Goal: Task Accomplishment & Management: Manage account settings

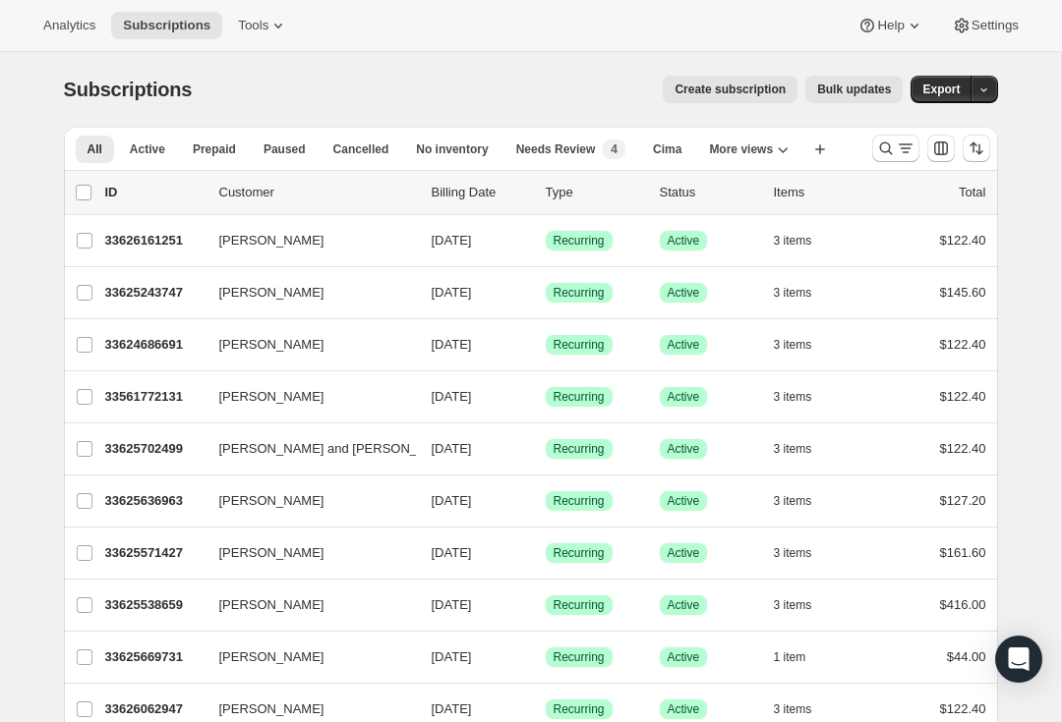
click at [881, 145] on icon "Search and filter results" at bounding box center [885, 149] width 13 height 13
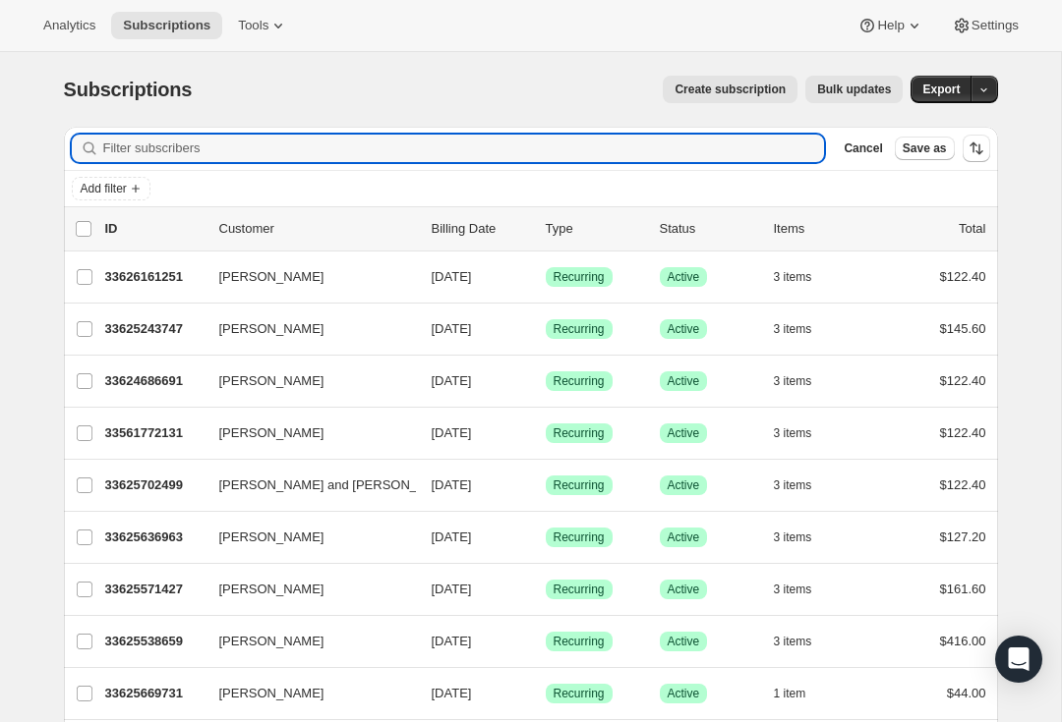
click at [293, 148] on input "Filter subscribers" at bounding box center [464, 149] width 722 height 28
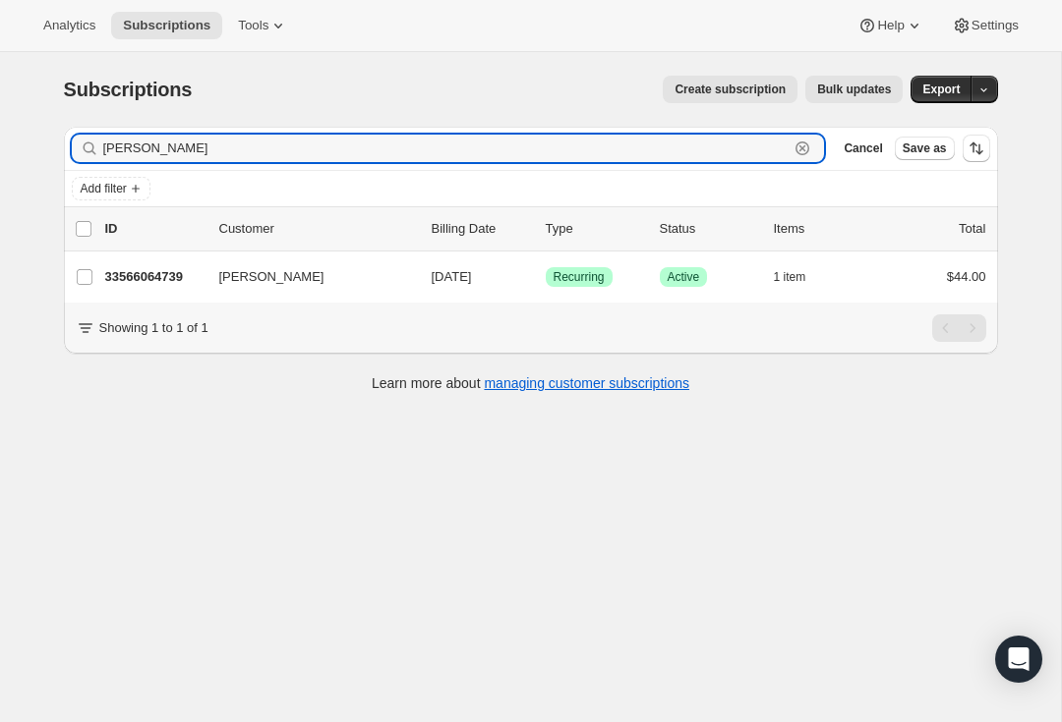
click at [182, 156] on input "[PERSON_NAME]" at bounding box center [446, 149] width 686 height 28
type input "S"
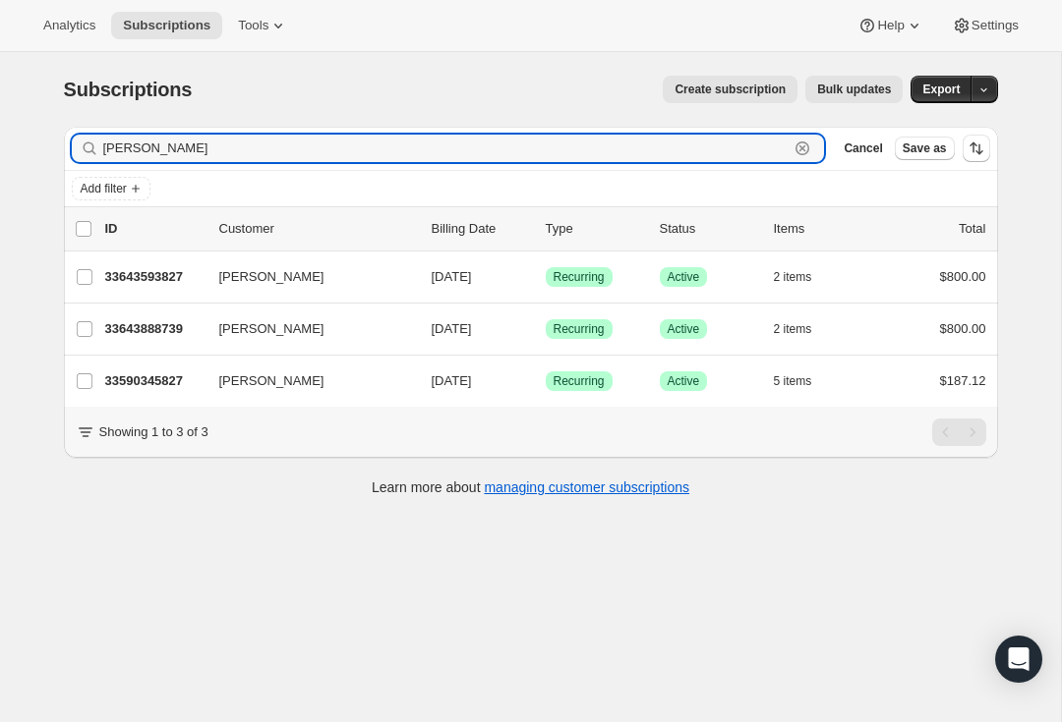
type input "[PERSON_NAME]"
click at [170, 388] on p "33590345827" at bounding box center [154, 382] width 98 height 20
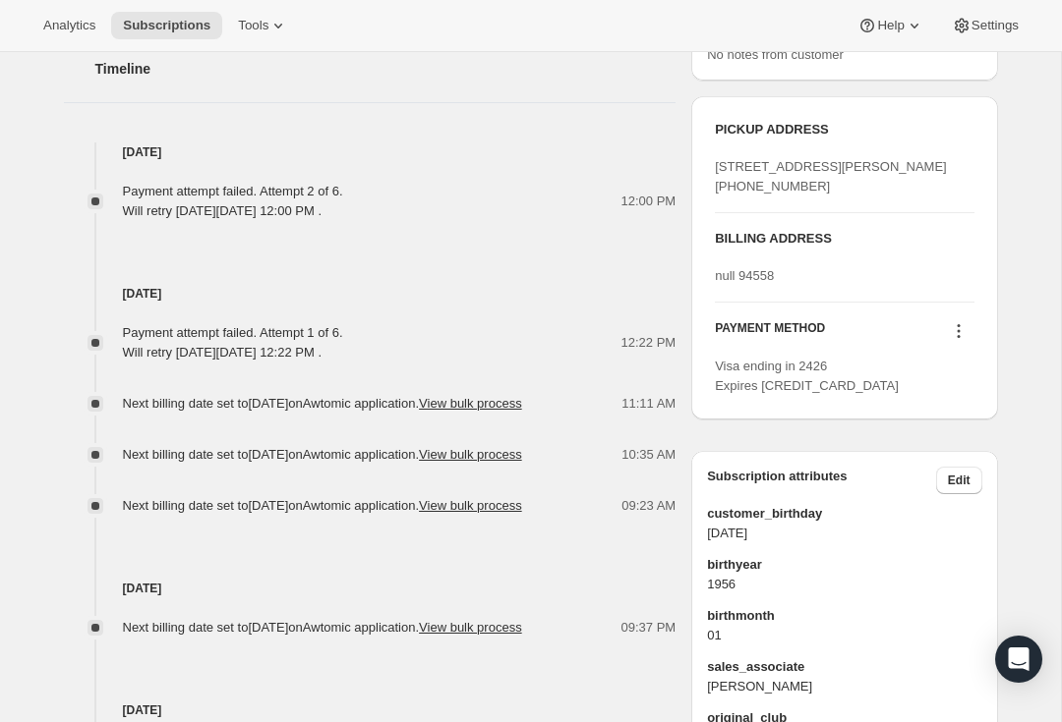
scroll to position [990, 0]
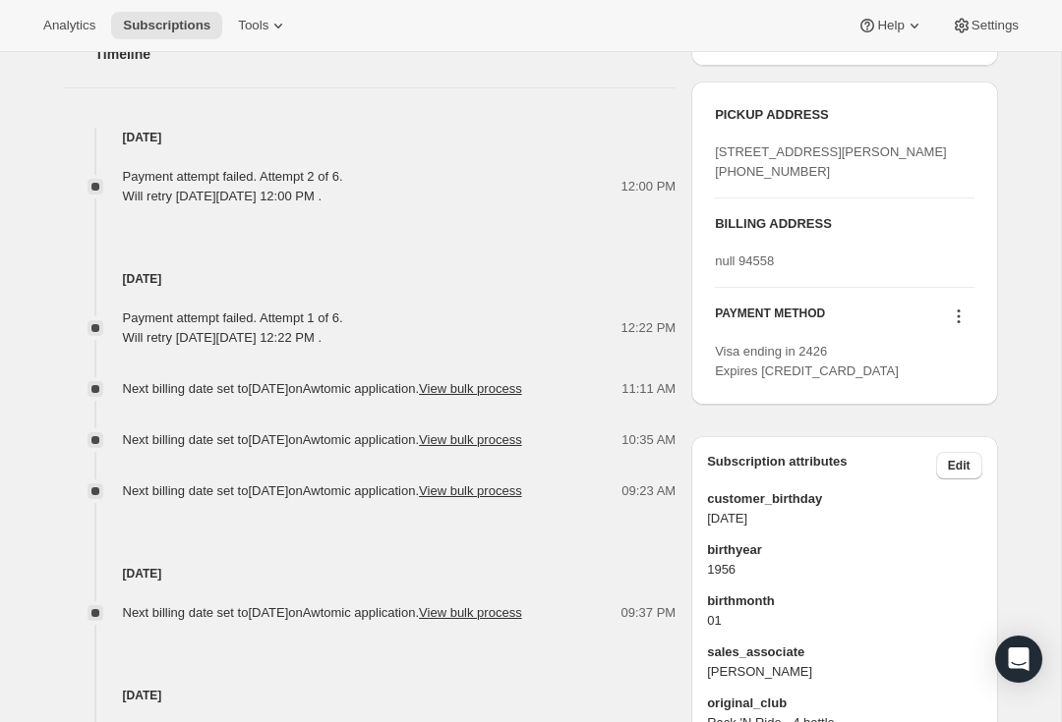
click at [955, 326] on icon at bounding box center [959, 317] width 20 height 20
click at [963, 523] on span "Add credit card" at bounding box center [928, 517] width 86 height 15
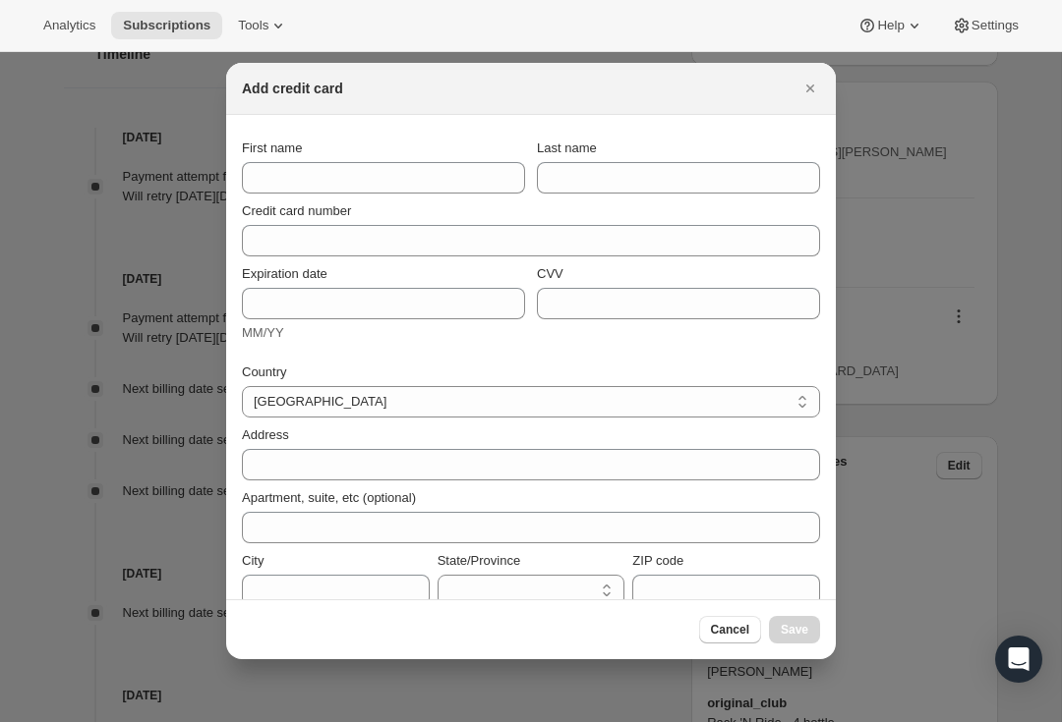
select select "CA"
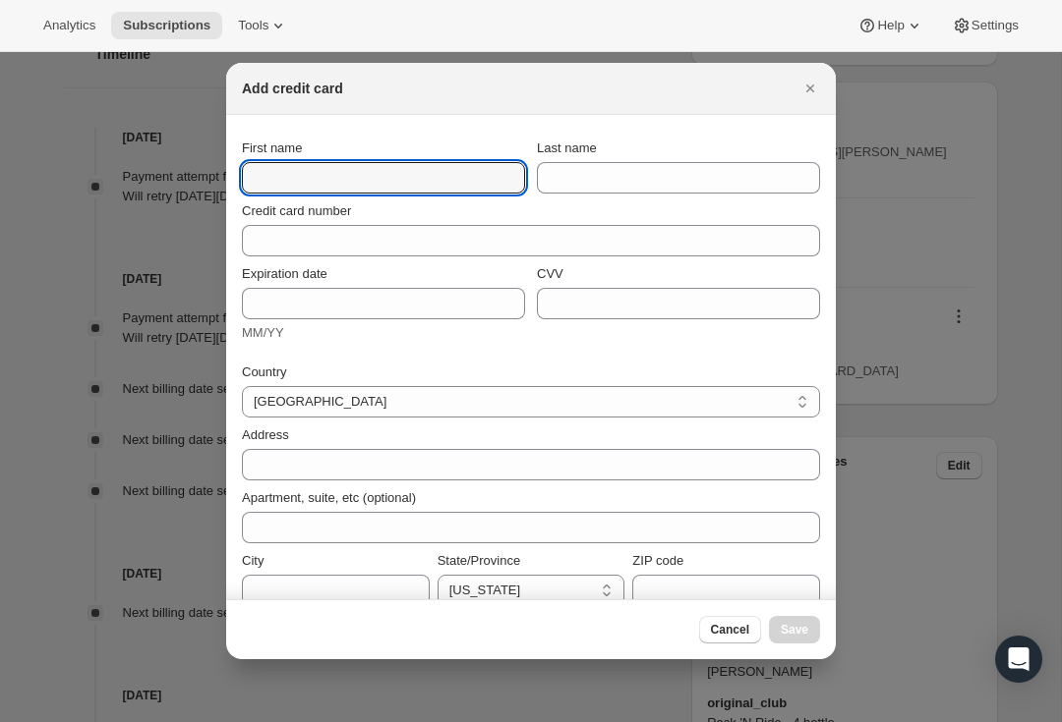
click at [376, 178] on input "First name" at bounding box center [383, 177] width 283 height 31
type input "[PERSON_NAME]"
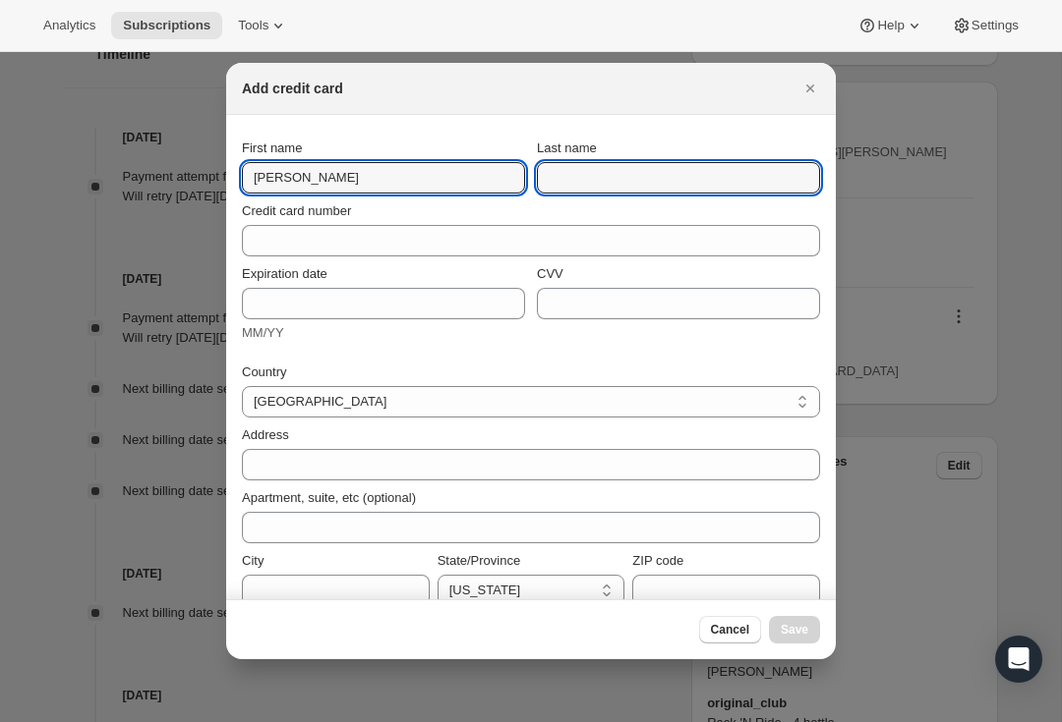
click at [642, 180] on input "Last name" at bounding box center [678, 177] width 283 height 31
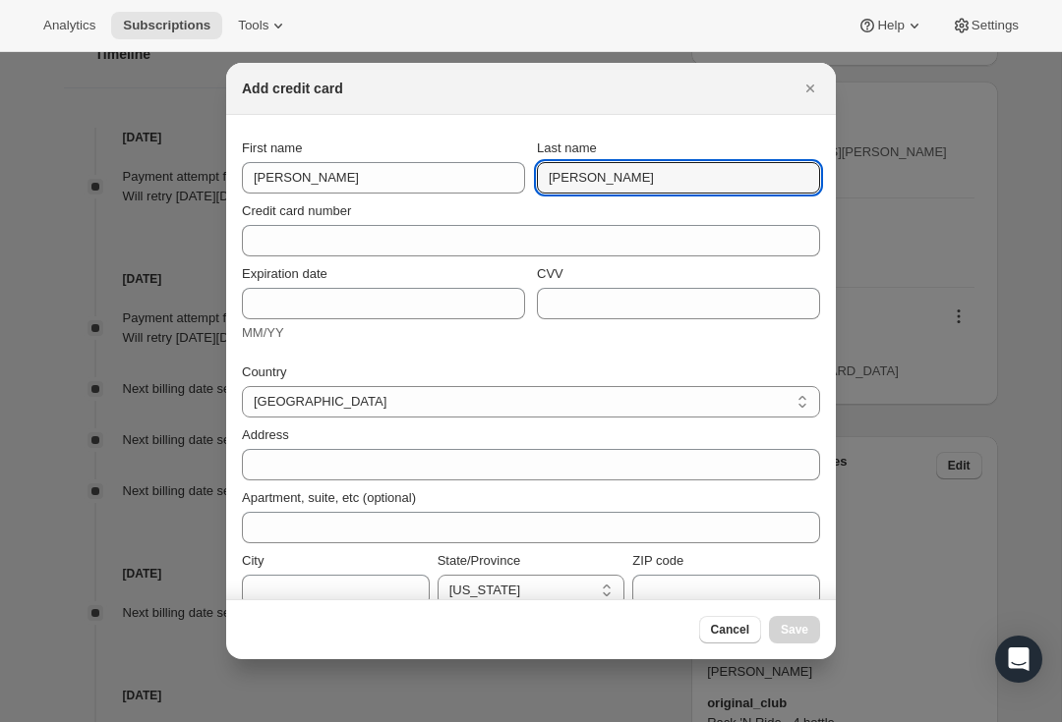
type input "[PERSON_NAME]"
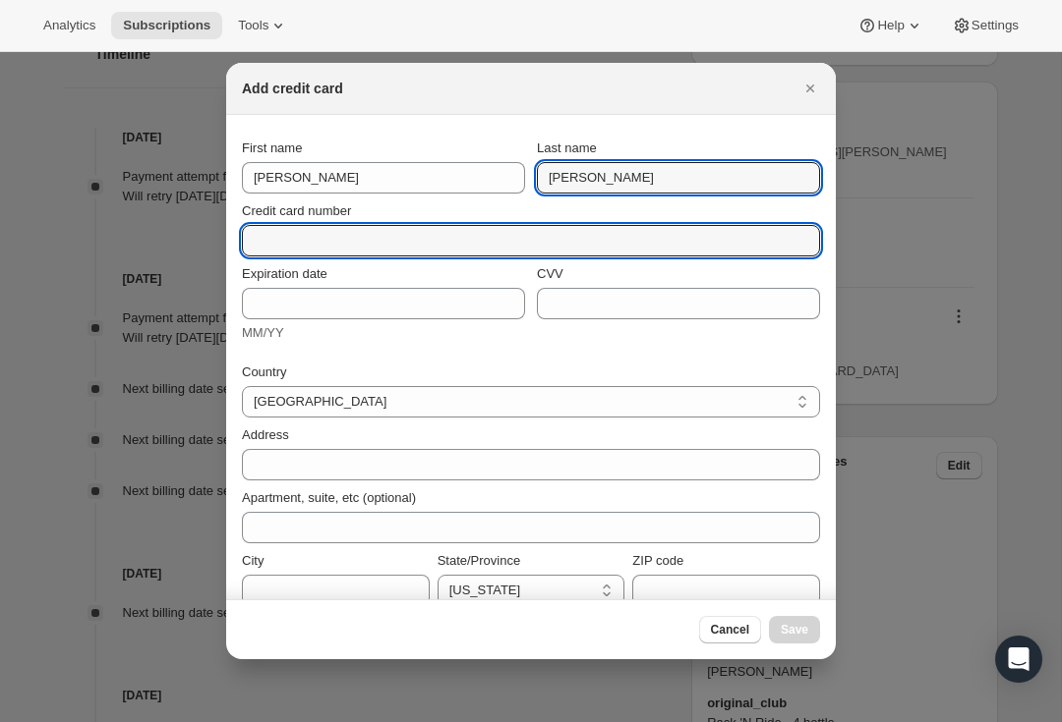
click at [415, 244] on input "Credit card number" at bounding box center [523, 240] width 562 height 31
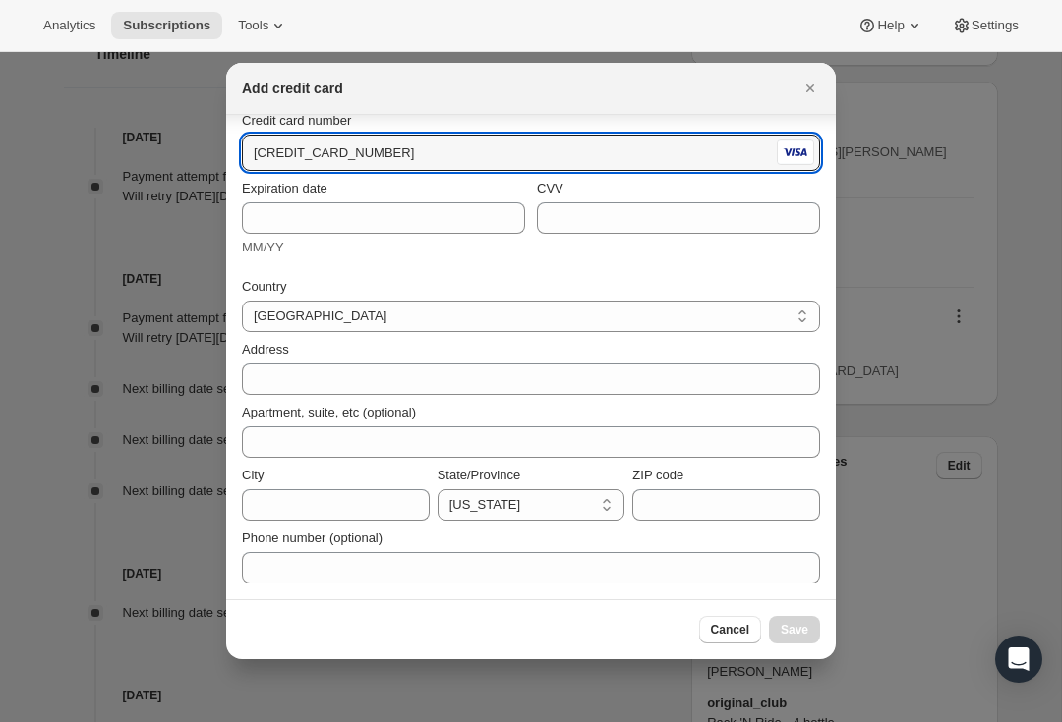
scroll to position [90, 0]
type input "[CREDIT_CARD_NUMBER]"
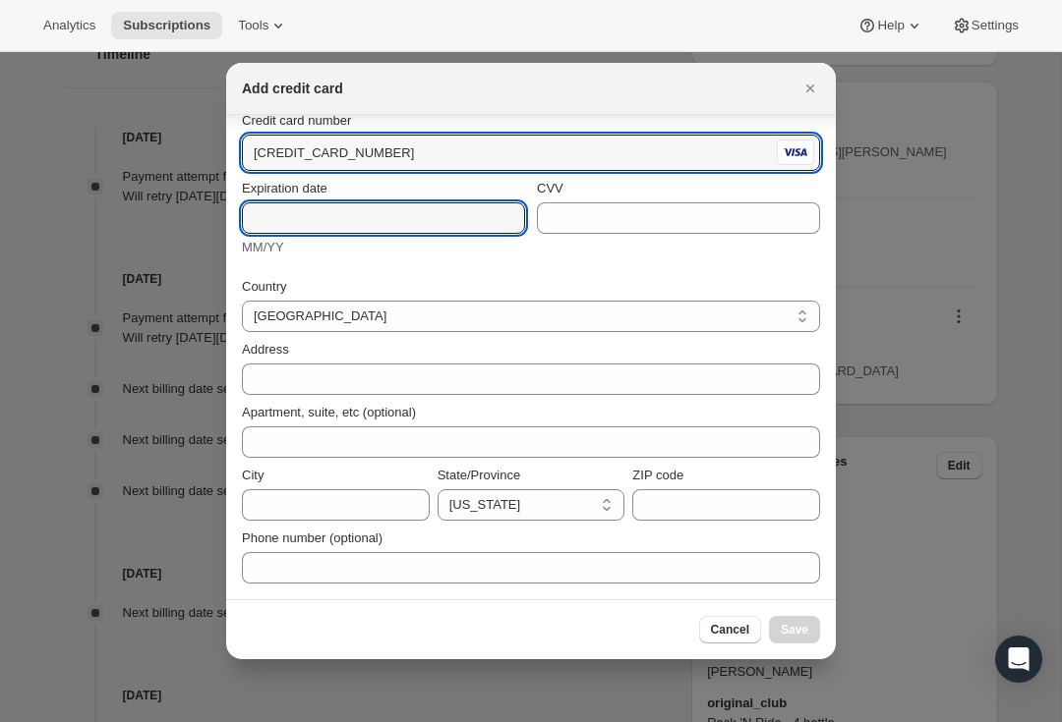
click at [428, 232] on input "Expiration date" at bounding box center [383, 217] width 283 height 31
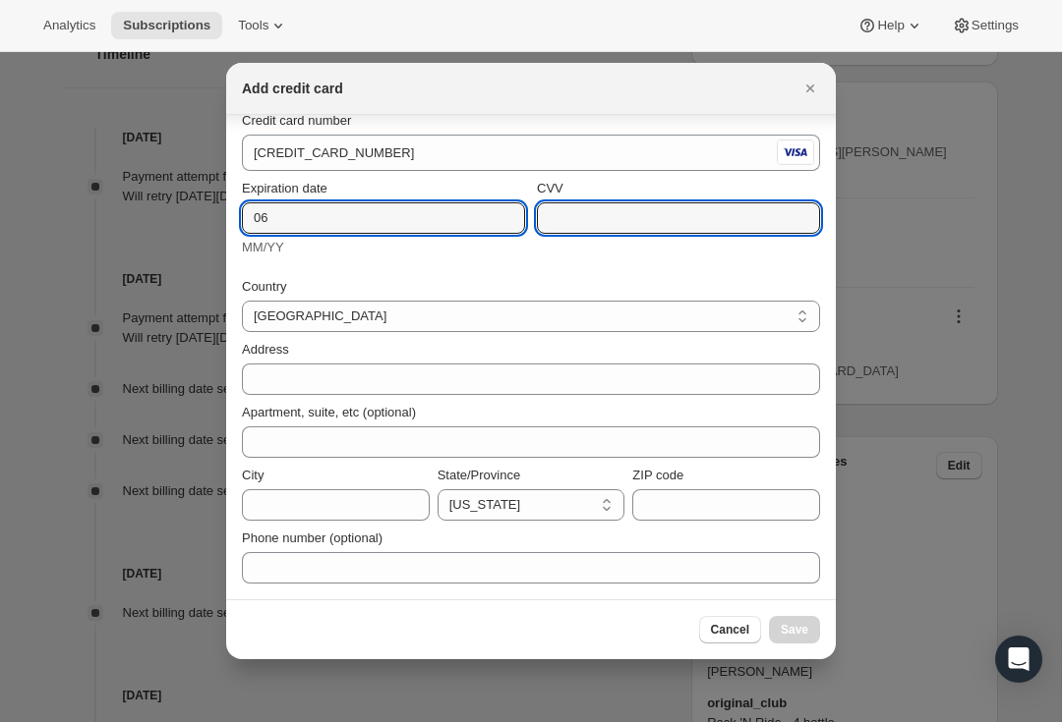
click at [616, 225] on input "CVV" at bounding box center [678, 217] width 283 height 31
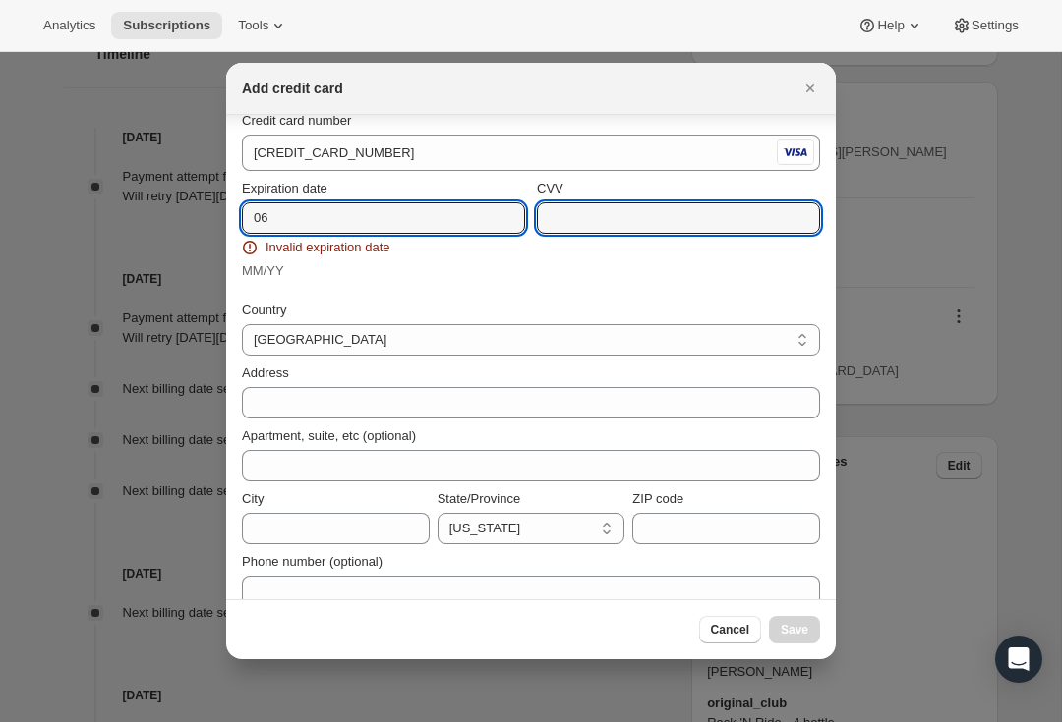
click at [382, 225] on input "06" at bounding box center [383, 217] width 283 height 31
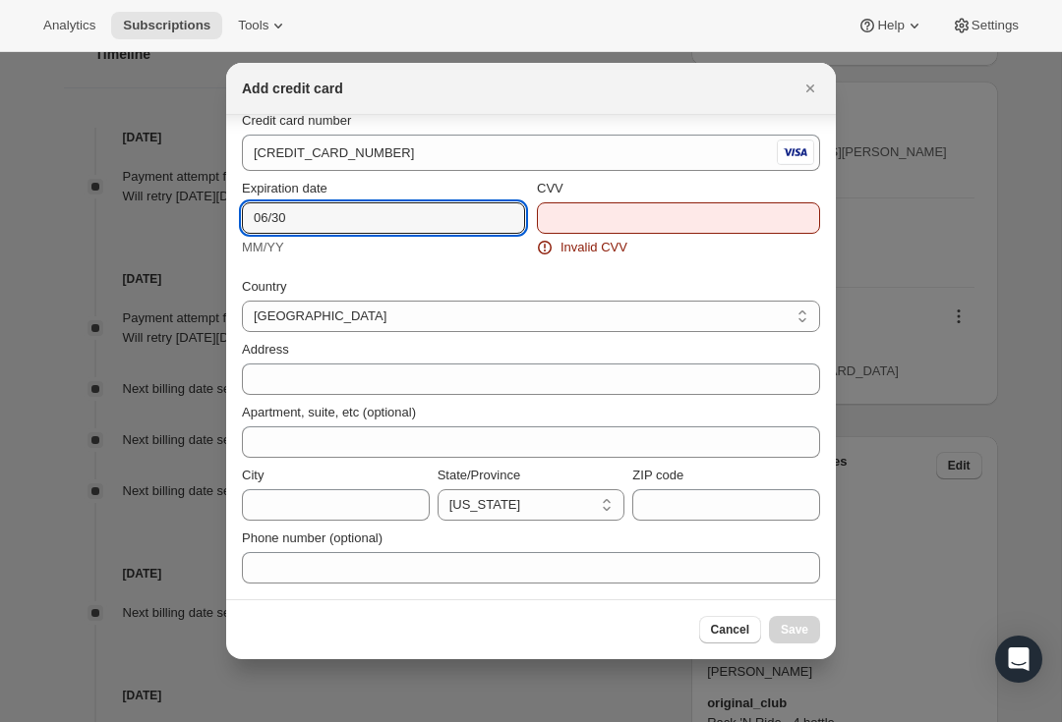
type input "06/30"
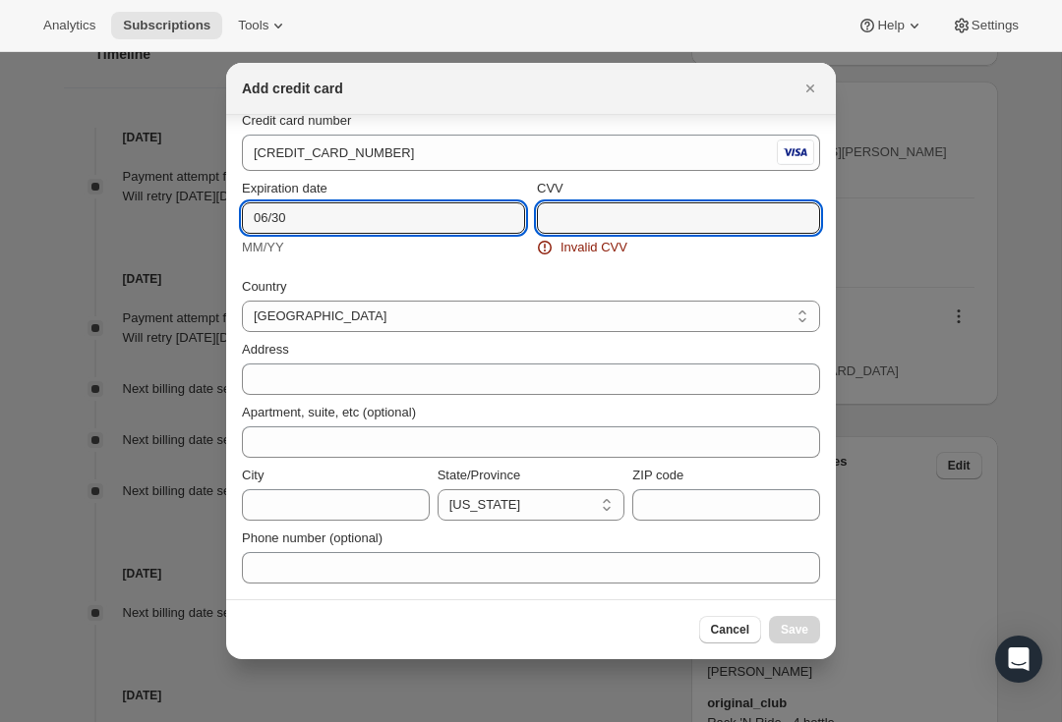
click at [670, 216] on input "CVV" at bounding box center [678, 217] width 283 height 31
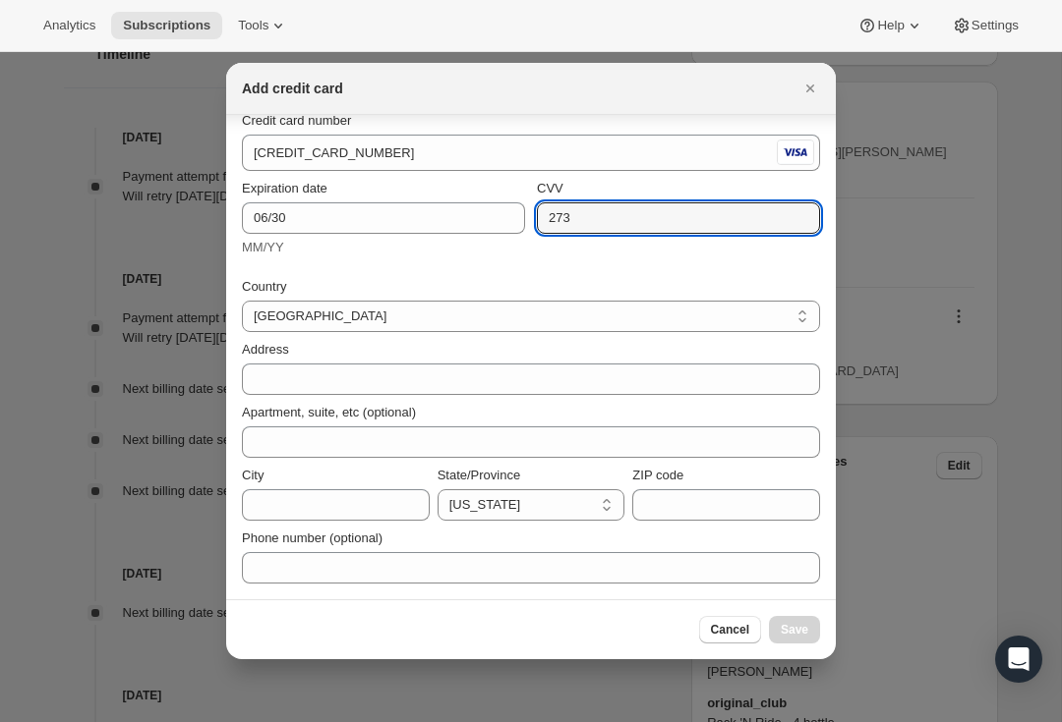
type input "273"
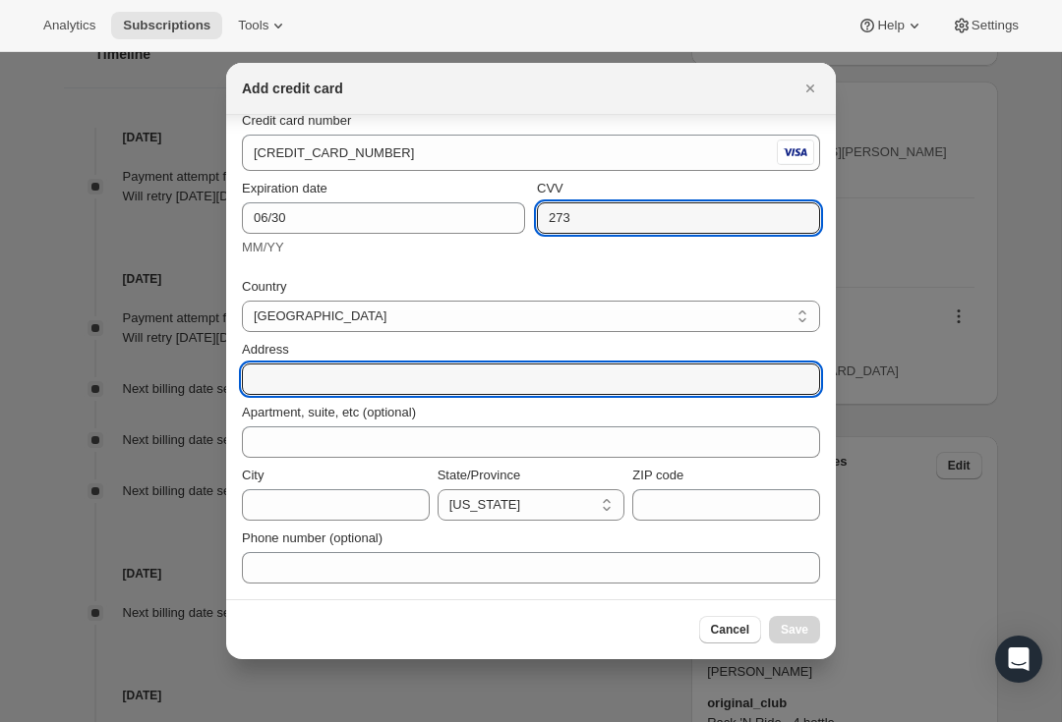
click at [468, 380] on input "Address" at bounding box center [531, 379] width 578 height 31
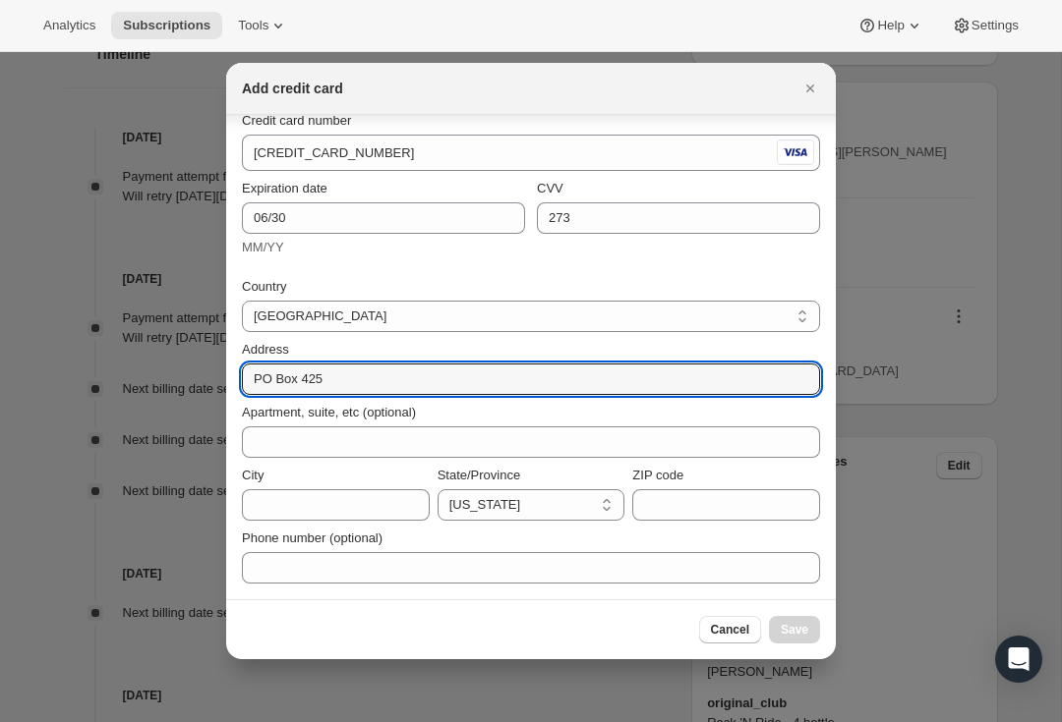
type input "PO Box 425"
click at [379, 505] on input "City" at bounding box center [336, 505] width 188 height 31
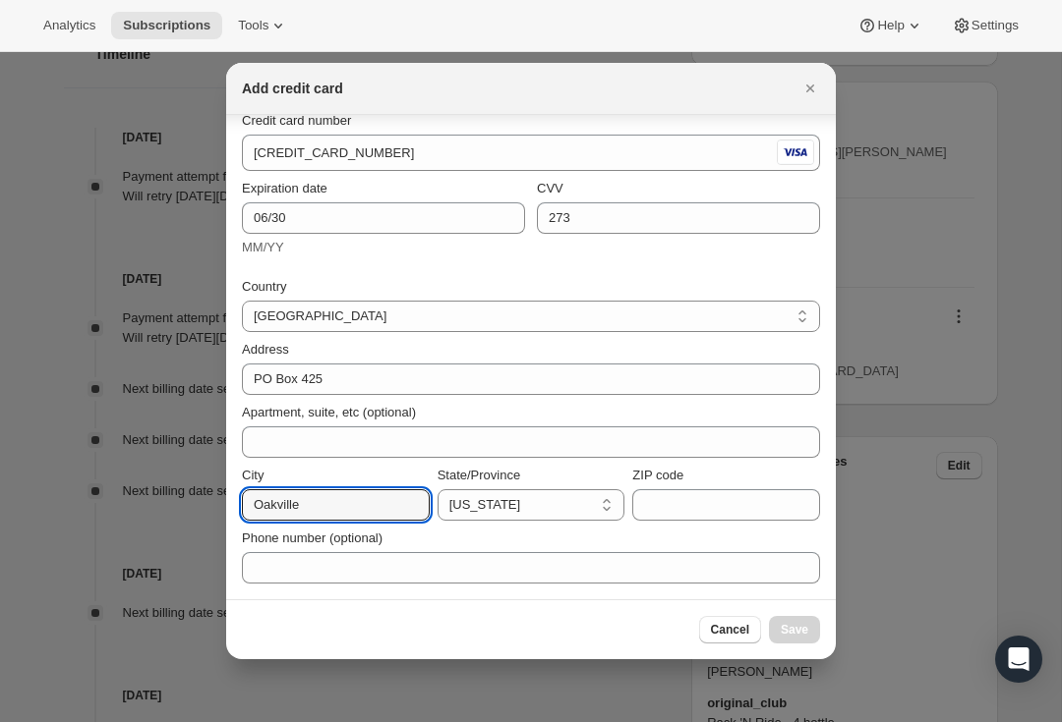
type input "Oakville"
click at [719, 500] on input "ZIP code" at bounding box center [726, 505] width 188 height 31
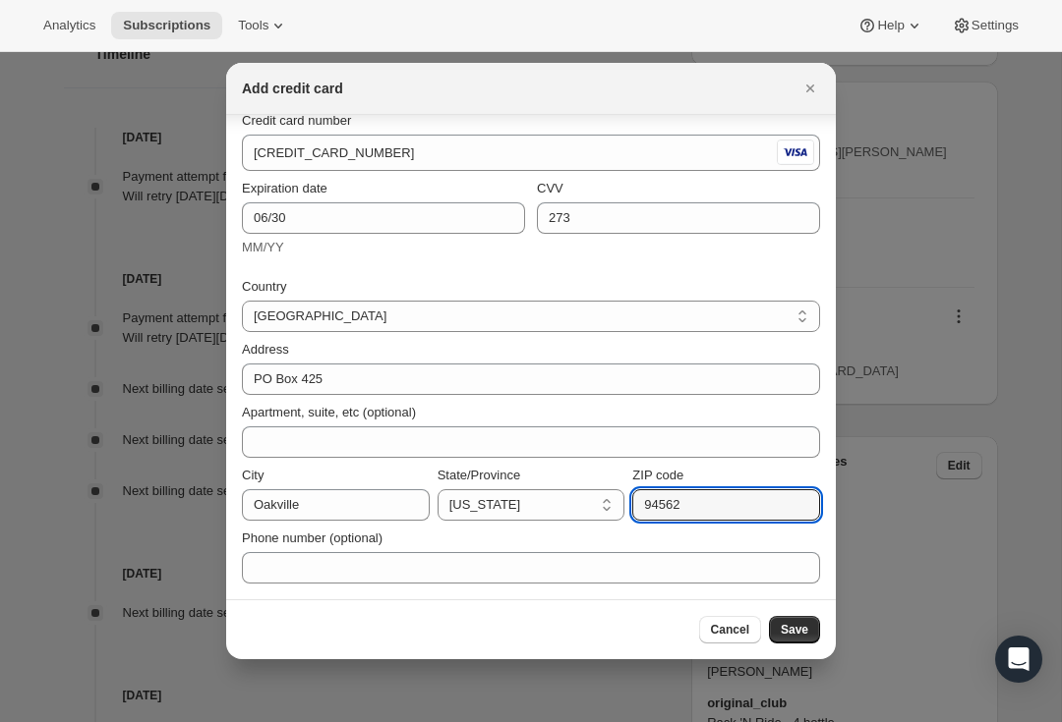
type input "94562"
click at [789, 632] on span "Save" at bounding box center [794, 630] width 28 height 16
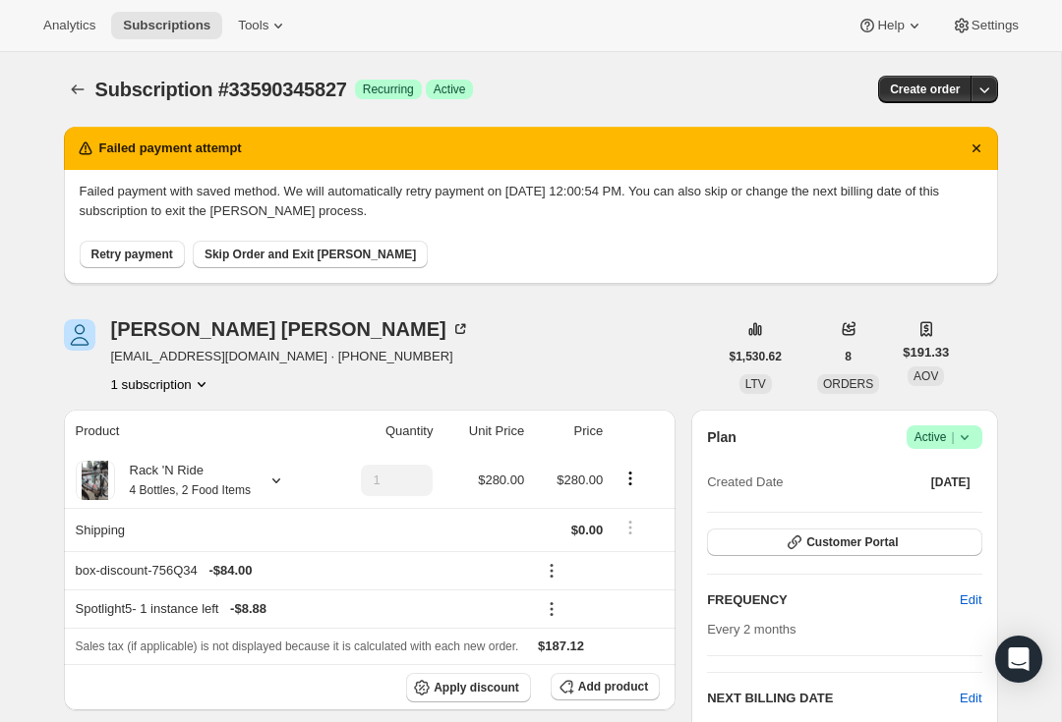
scroll to position [0, 0]
click at [153, 260] on span "Retry payment" at bounding box center [132, 255] width 82 height 16
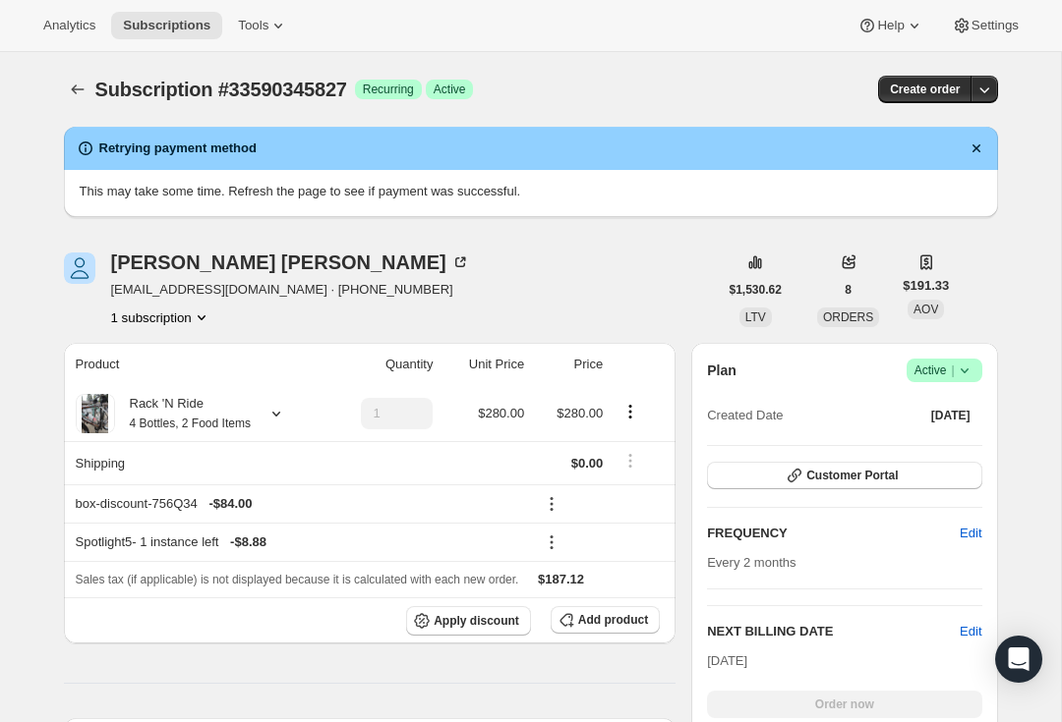
click at [82, 89] on icon "Subscriptions" at bounding box center [78, 90] width 20 height 20
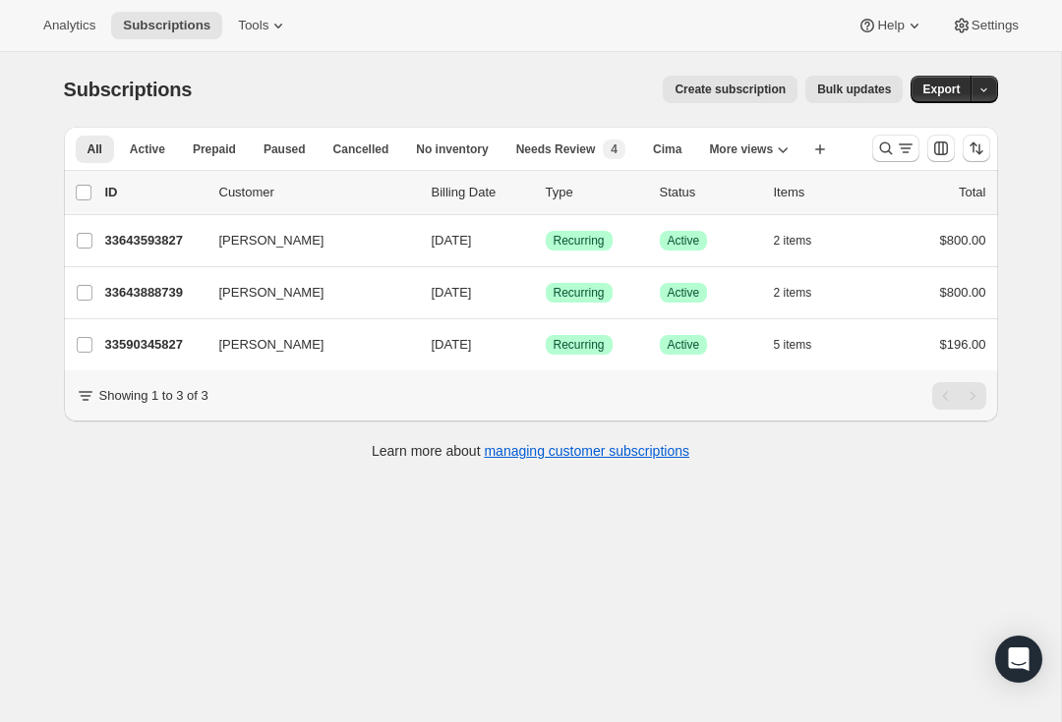
click at [156, 344] on p "33590345827" at bounding box center [154, 345] width 98 height 20
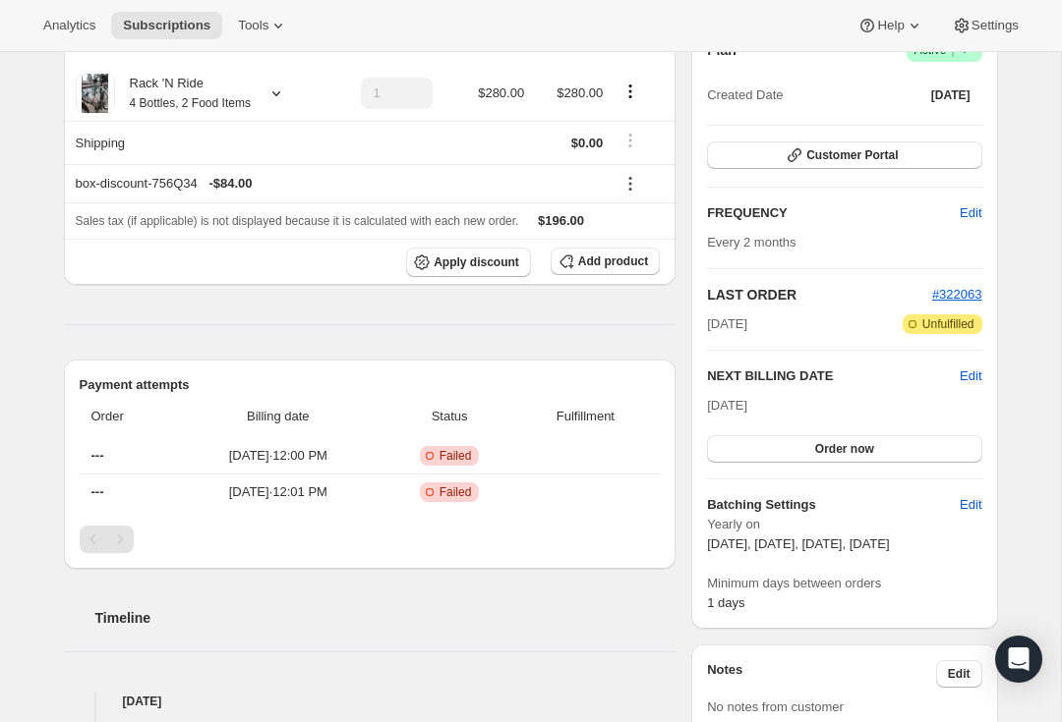
scroll to position [211, 0]
click at [960, 295] on span "#322063" at bounding box center [957, 293] width 50 height 15
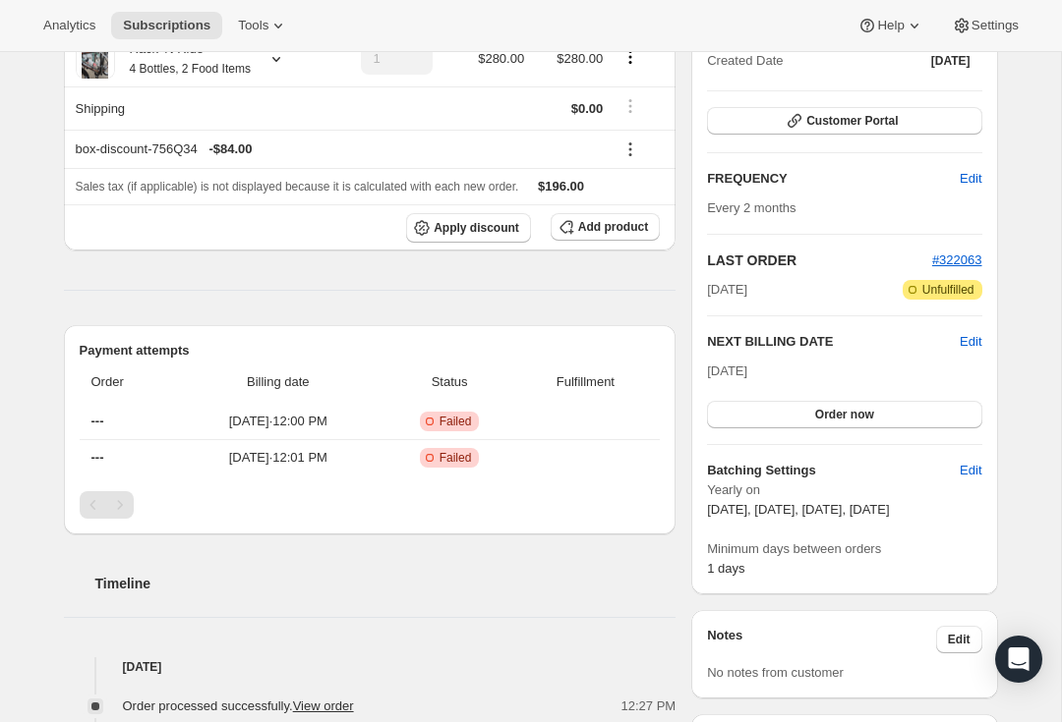
scroll to position [267, 0]
